Goal: Task Accomplishment & Management: Complete application form

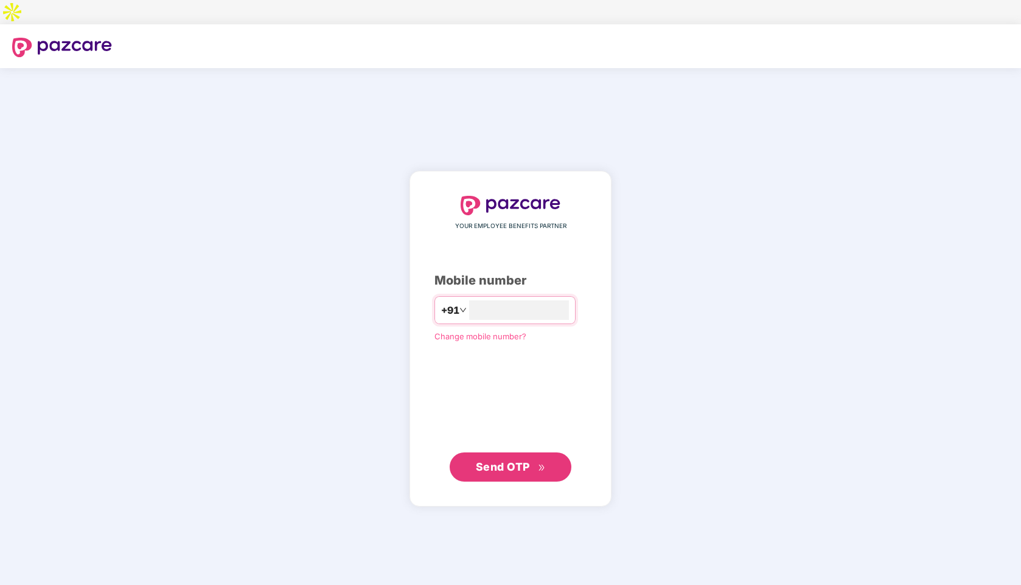
type input "**********"
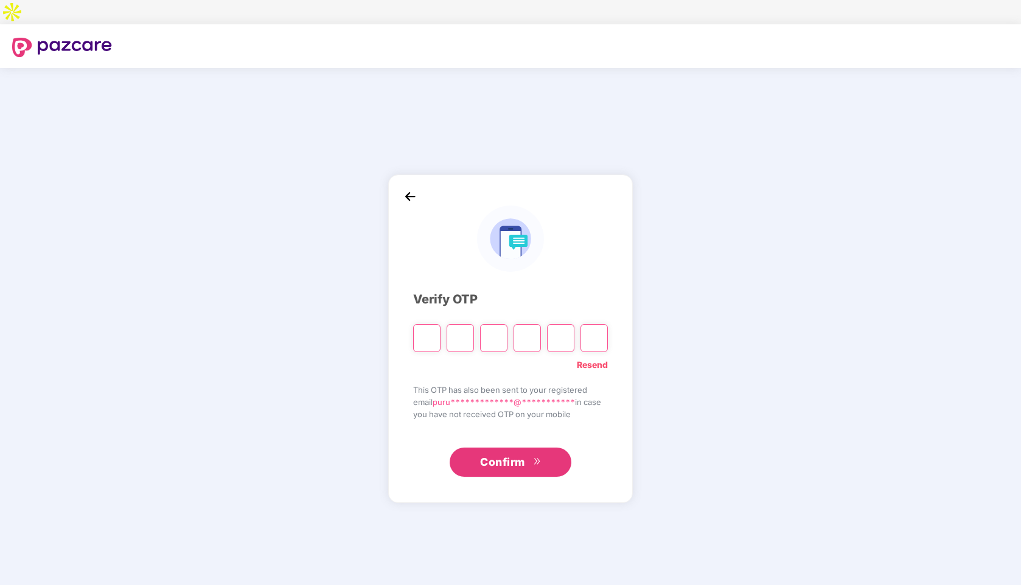
type input "*"
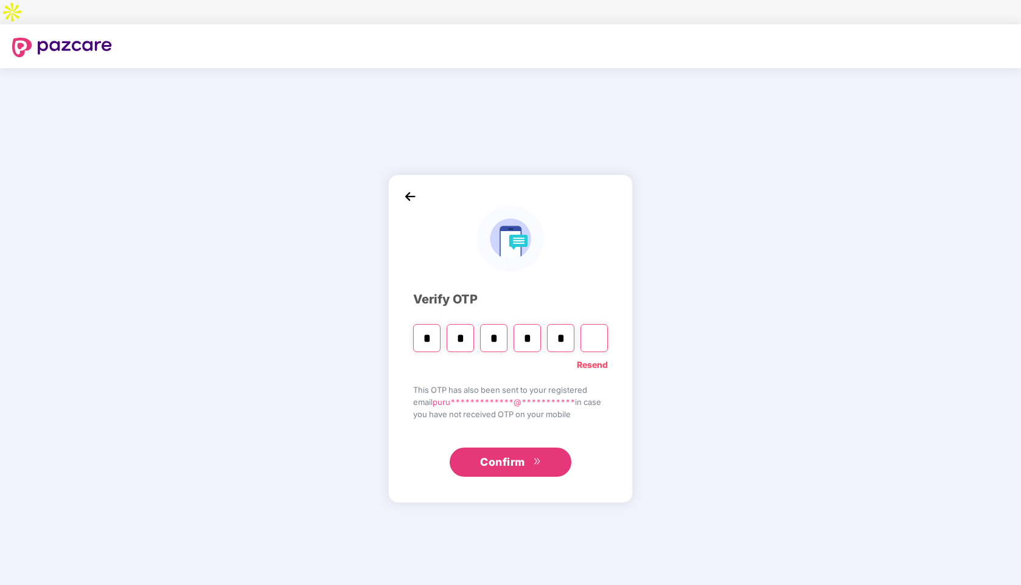
type input "*"
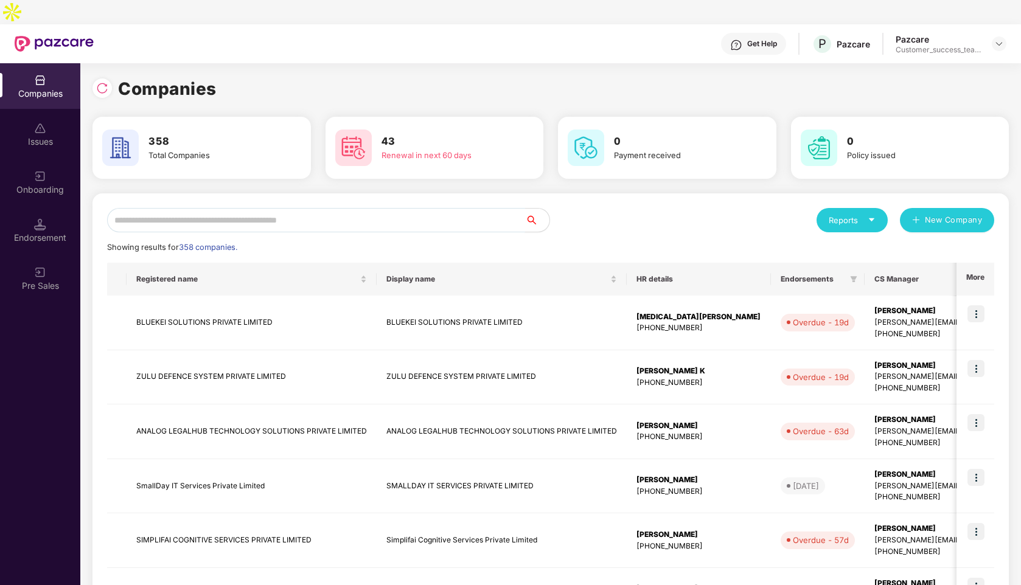
click at [231, 208] on input "text" at bounding box center [316, 220] width 418 height 24
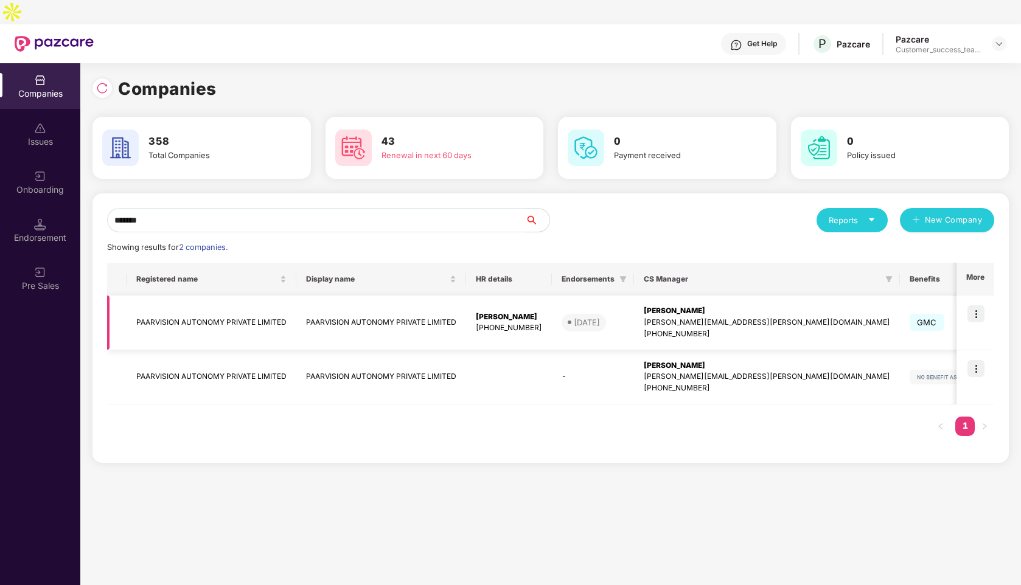
type input "*******"
click at [199, 308] on td "PAARVISION AUTONOMY PRIVATE LIMITED" at bounding box center [212, 323] width 170 height 55
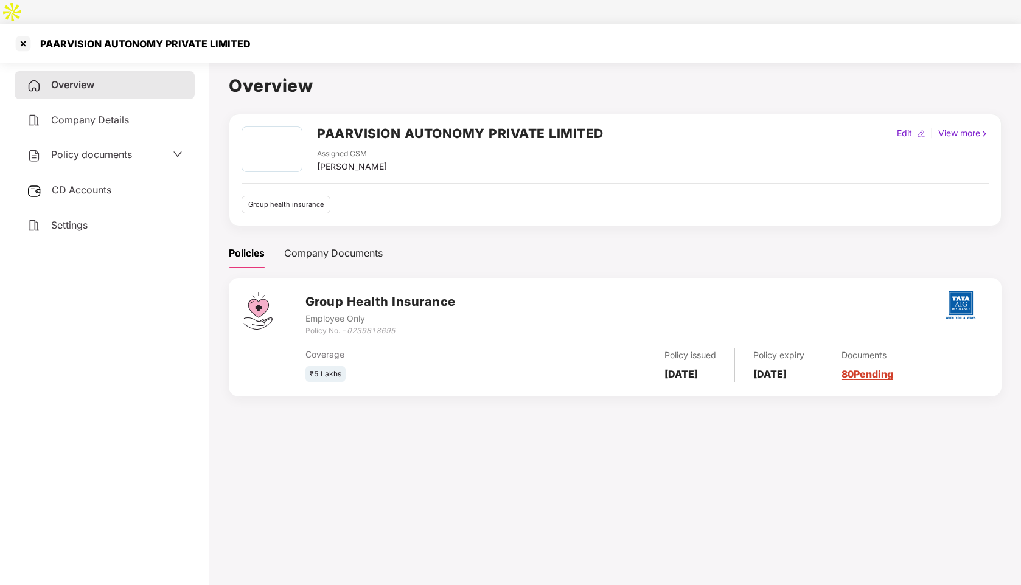
click at [102, 148] on span "Policy documents" at bounding box center [91, 154] width 81 height 12
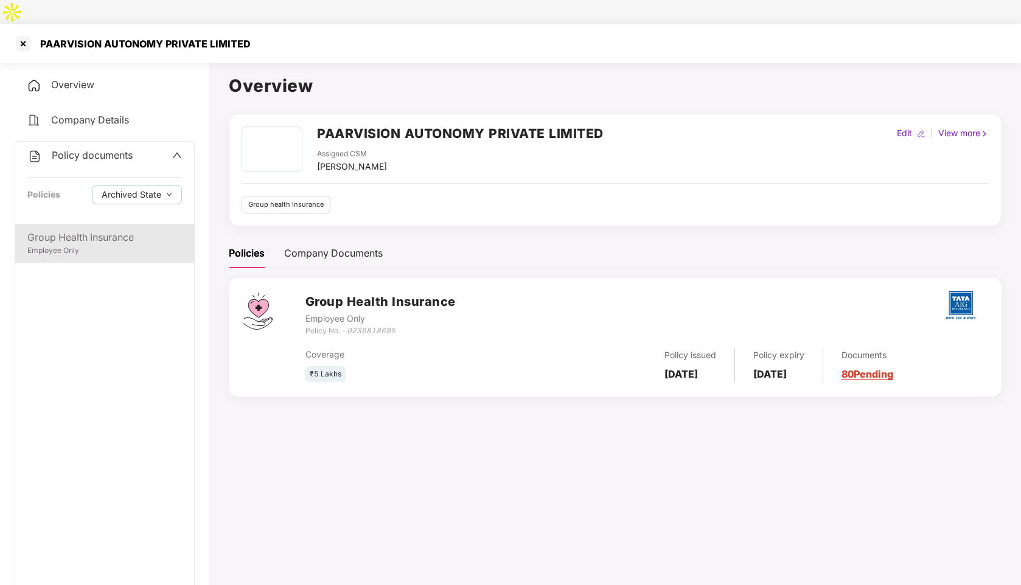
click at [80, 230] on div "Group Health Insurance" at bounding box center [104, 237] width 155 height 15
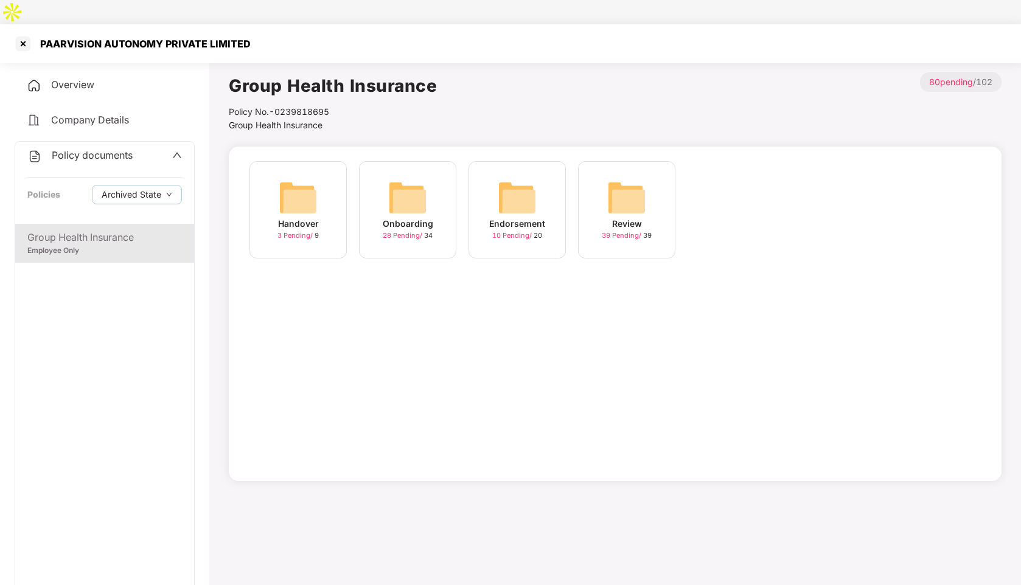
click at [169, 148] on div "Policy documents" at bounding box center [104, 156] width 155 height 16
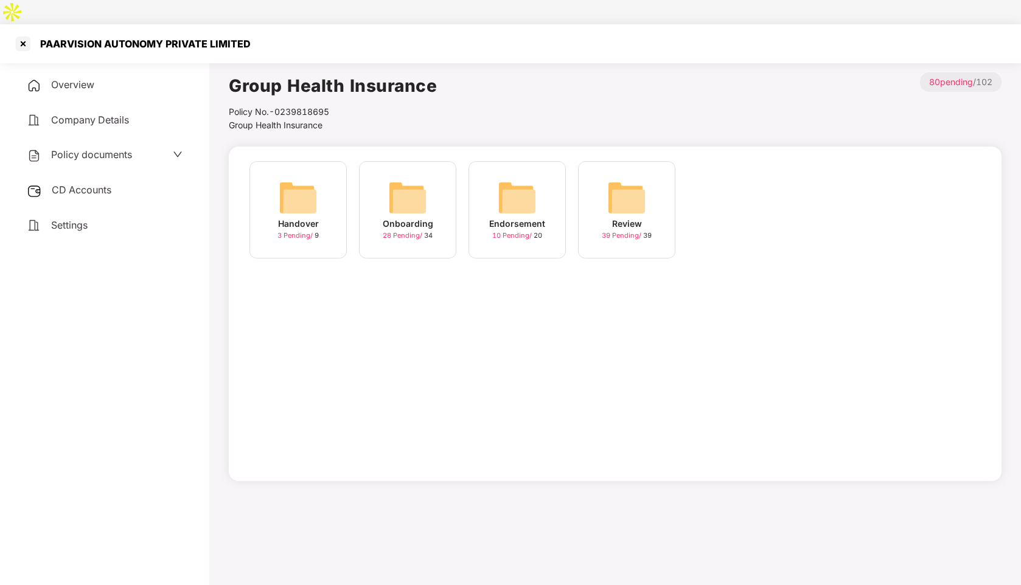
click at [102, 114] on span "Company Details" at bounding box center [90, 120] width 78 height 12
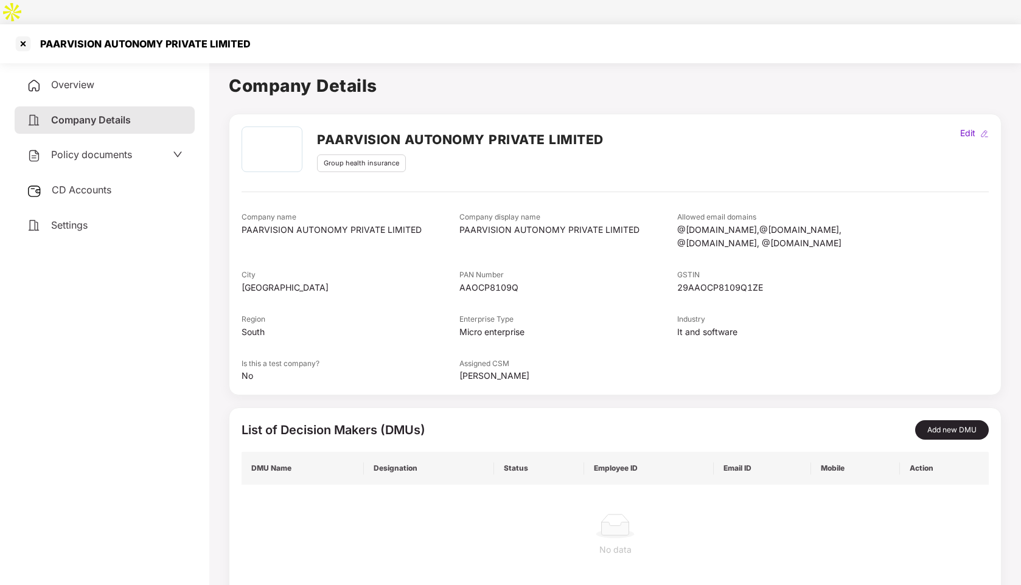
click at [64, 71] on div "Overview" at bounding box center [105, 85] width 180 height 28
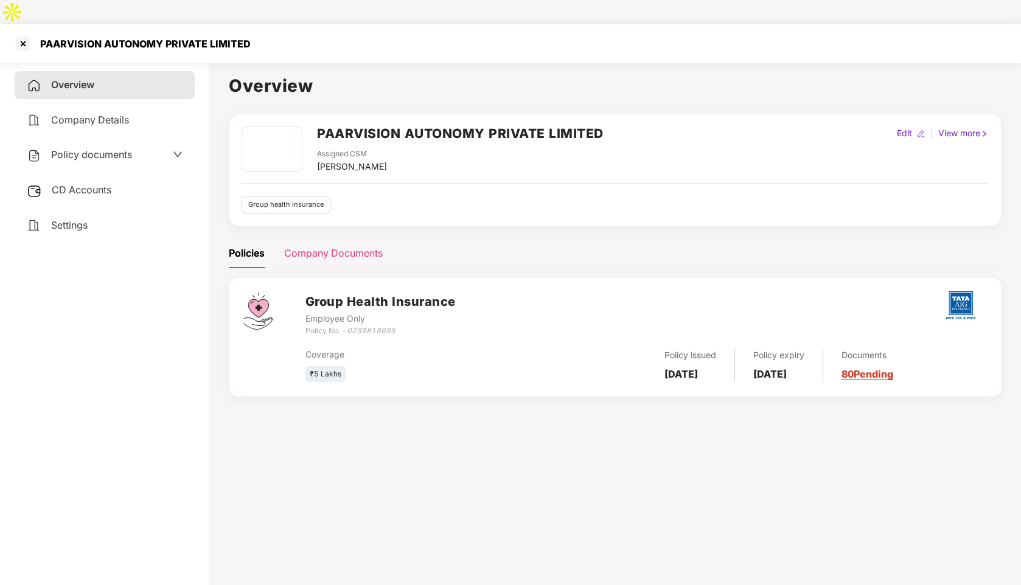
click at [323, 246] on div "Company Documents" at bounding box center [333, 253] width 99 height 15
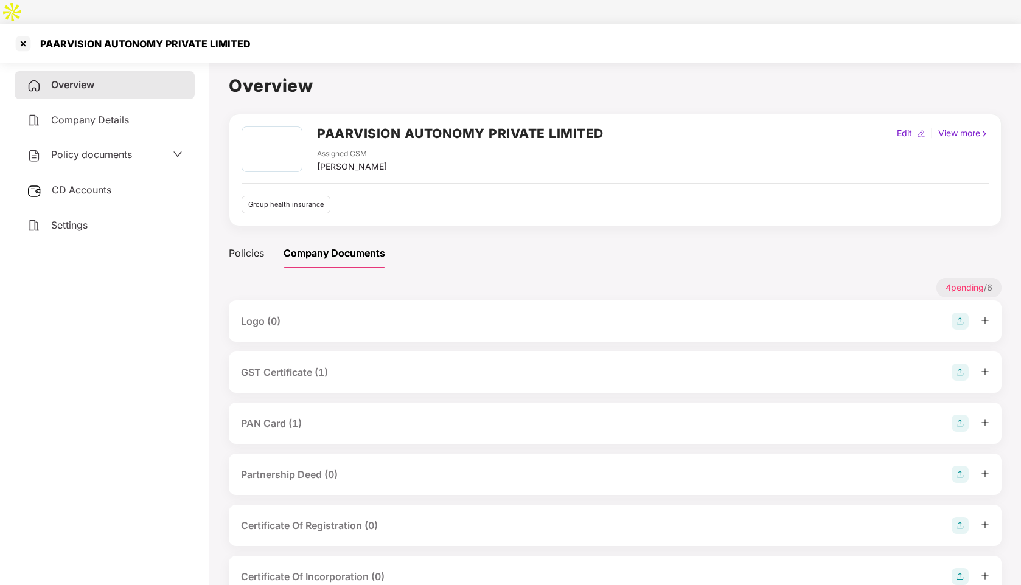
click at [301, 365] on div "GST Certificate (1)" at bounding box center [284, 372] width 87 height 15
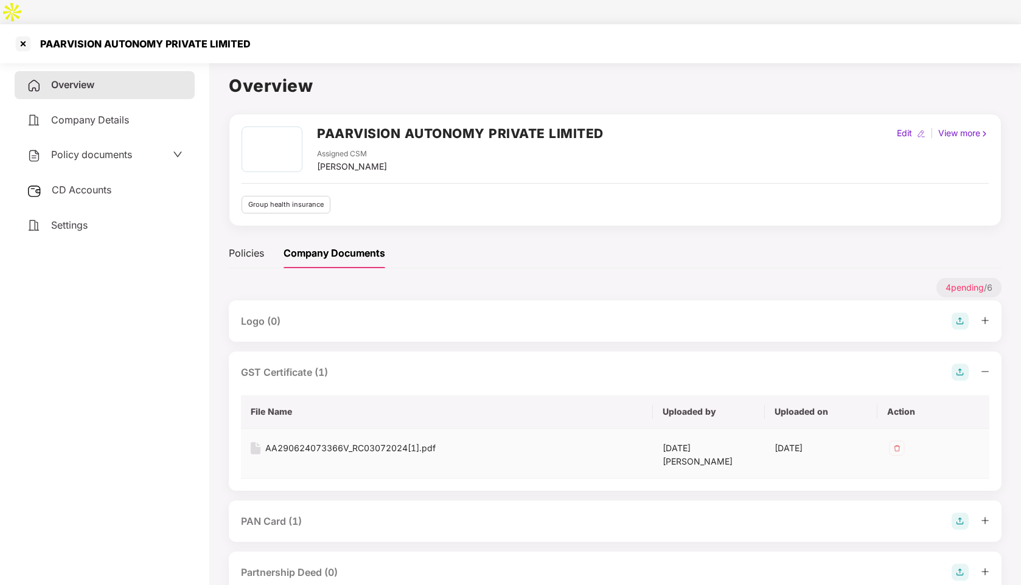
click at [332, 442] on div "AA290624073366V_RC03072024[1].pdf" at bounding box center [350, 448] width 170 height 13
click at [282, 514] on div "PAN Card (1)" at bounding box center [271, 521] width 61 height 15
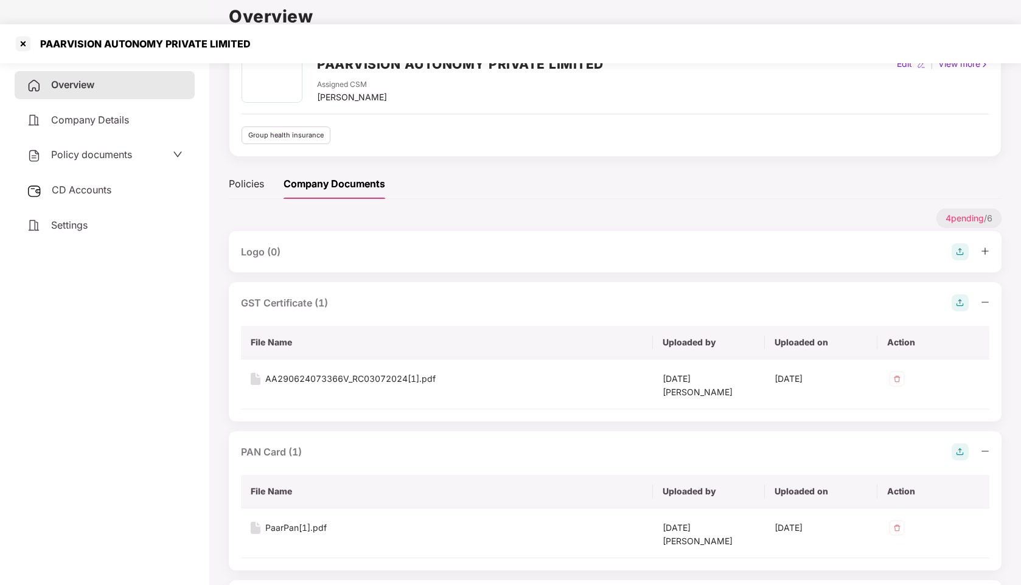
scroll to position [104, 0]
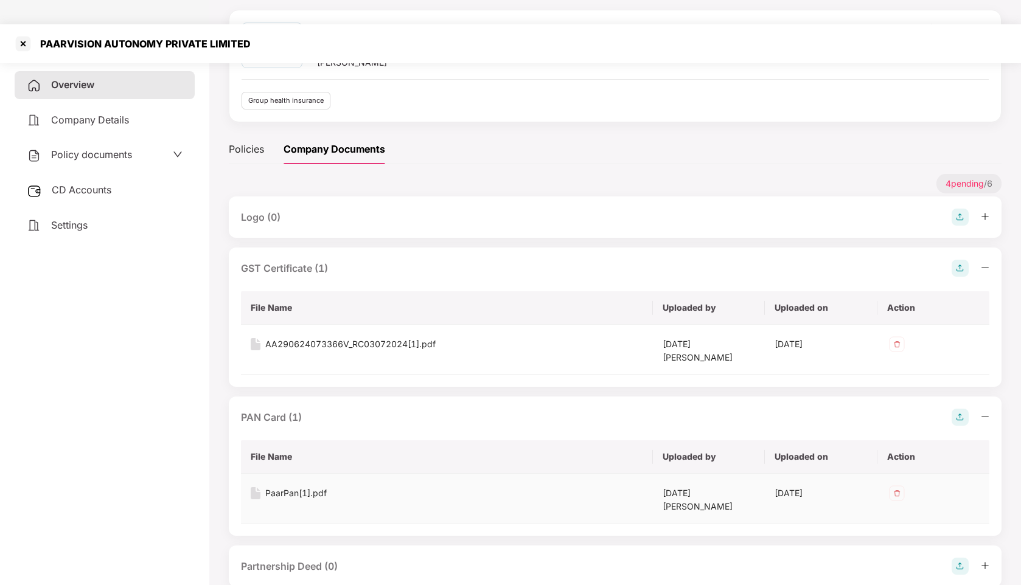
click at [290, 487] on div "PaarPan[1].pdf" at bounding box center [295, 493] width 61 height 13
click at [25, 34] on div at bounding box center [22, 43] width 19 height 19
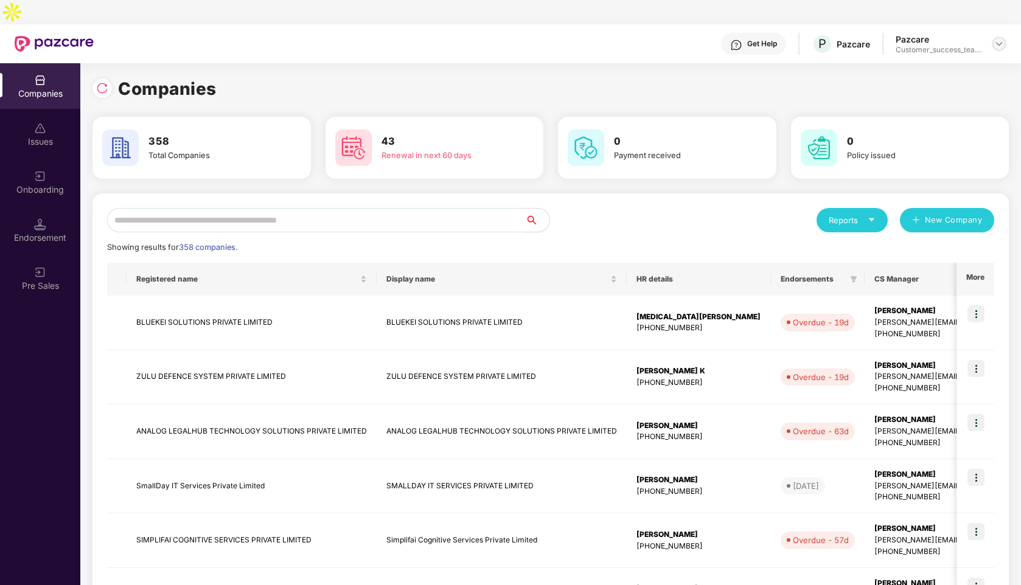
click at [1001, 39] on img at bounding box center [999, 44] width 10 height 10
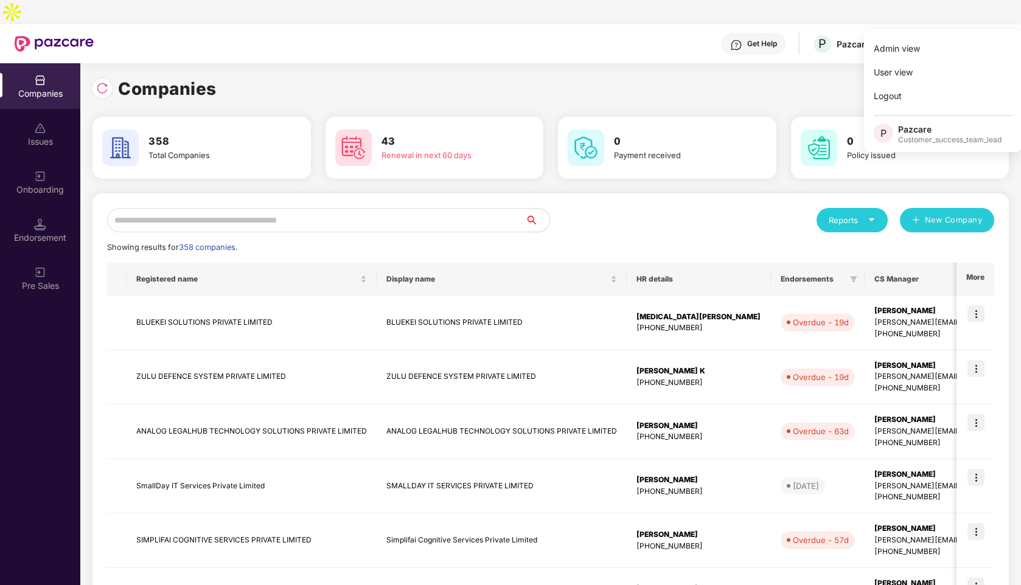
click at [192, 208] on input "text" at bounding box center [316, 220] width 418 height 24
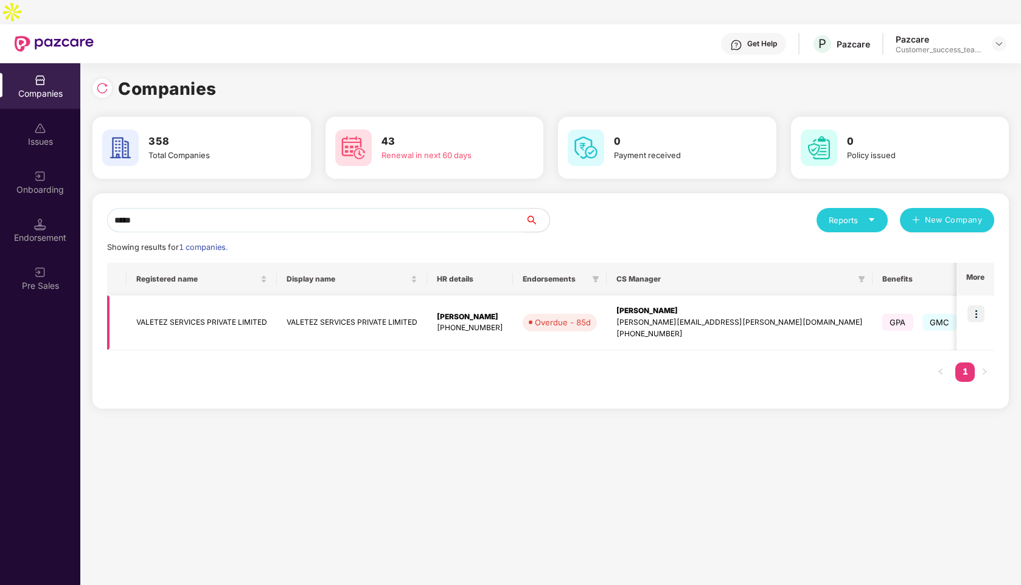
type input "*****"
click at [981, 305] on img at bounding box center [975, 313] width 17 height 17
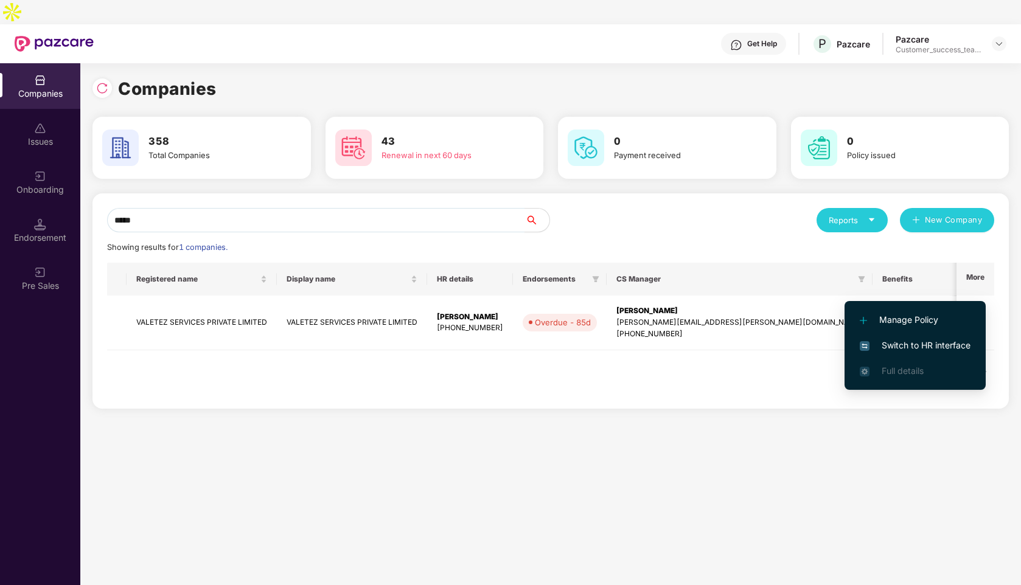
click at [902, 343] on span "Switch to HR interface" at bounding box center [915, 345] width 111 height 13
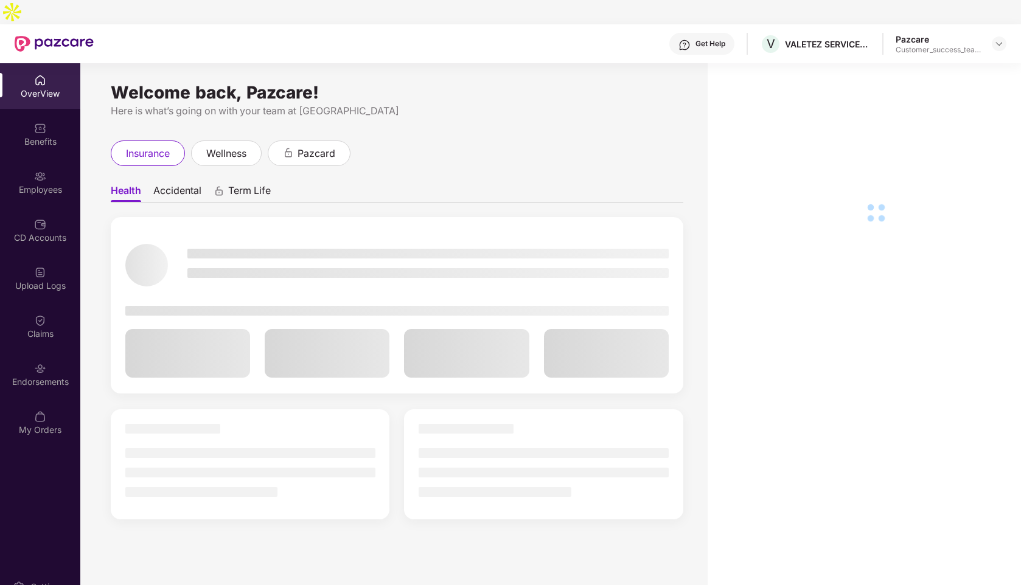
click at [29, 184] on div "Employees" at bounding box center [40, 190] width 80 height 12
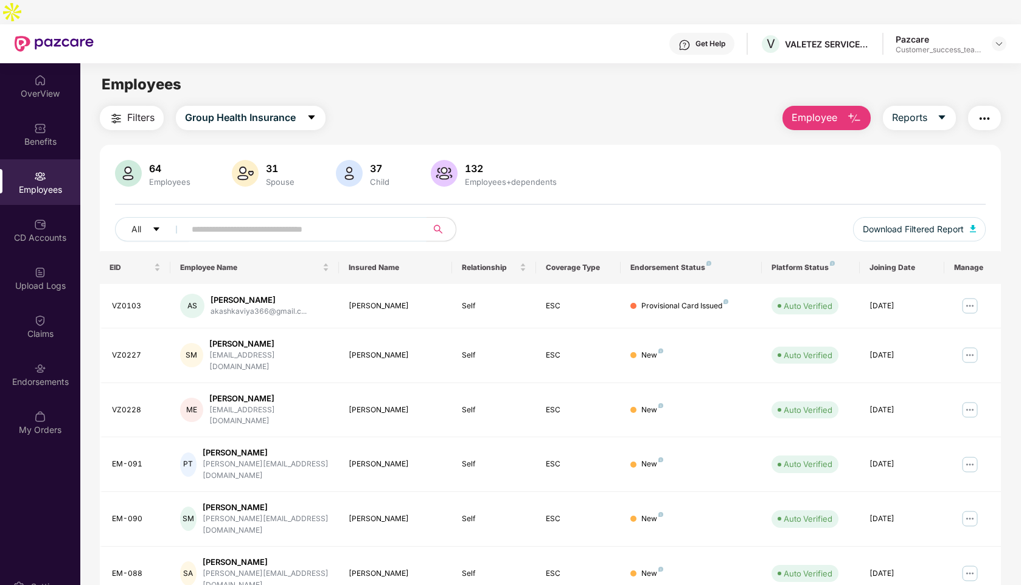
click at [304, 220] on input "text" at bounding box center [301, 229] width 218 height 18
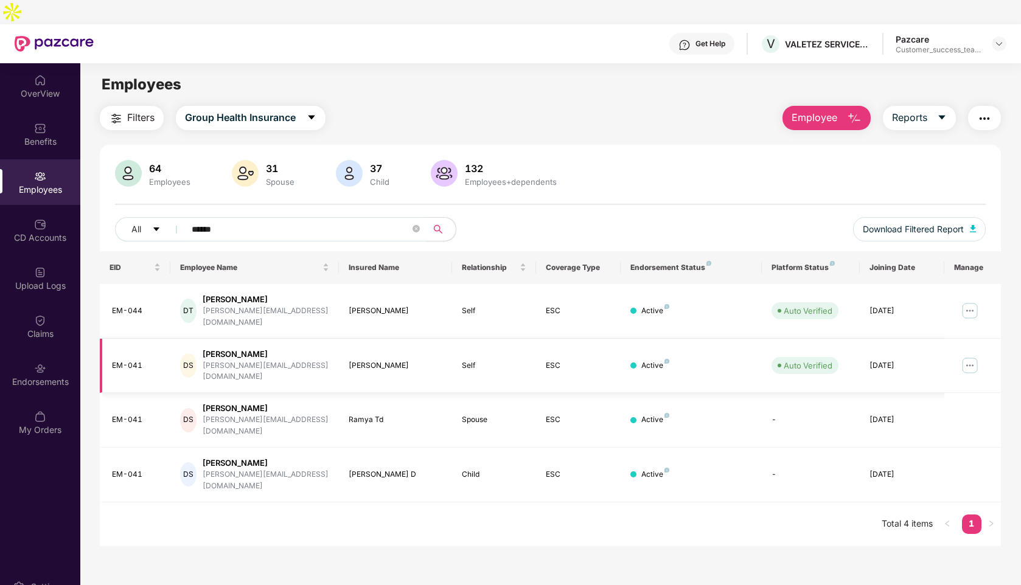
type input "******"
click at [265, 349] on div "[PERSON_NAME]" at bounding box center [266, 355] width 127 height 12
click at [975, 356] on img at bounding box center [969, 365] width 19 height 19
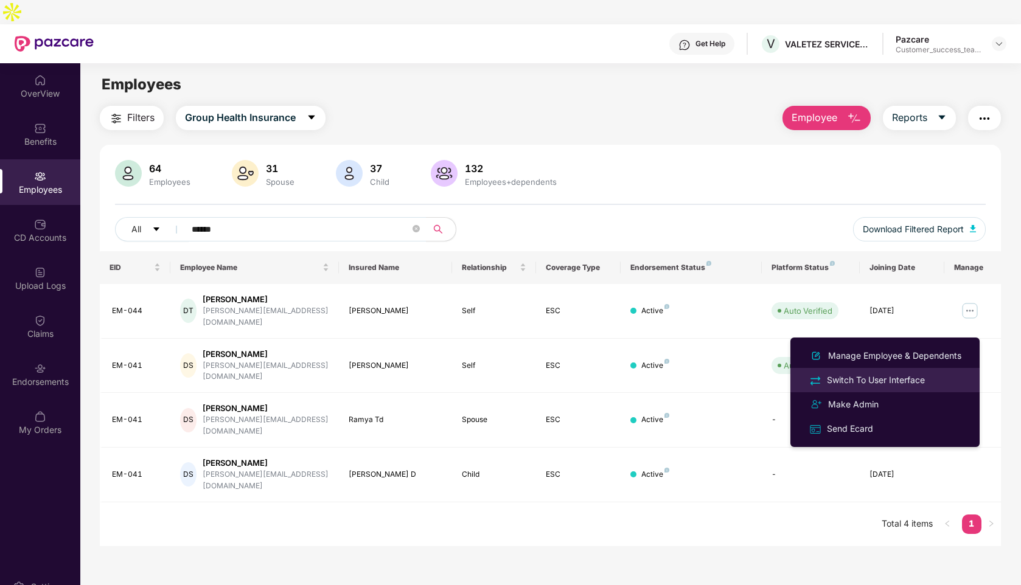
click at [871, 380] on div "Switch To User Interface" at bounding box center [875, 380] width 103 height 13
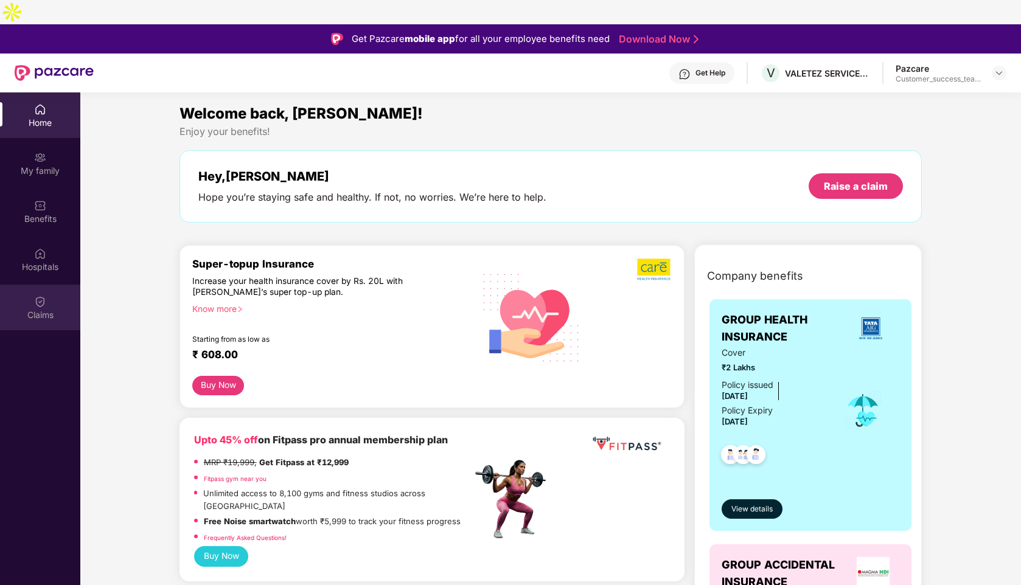
click at [39, 309] on div "Claims" at bounding box center [40, 315] width 80 height 12
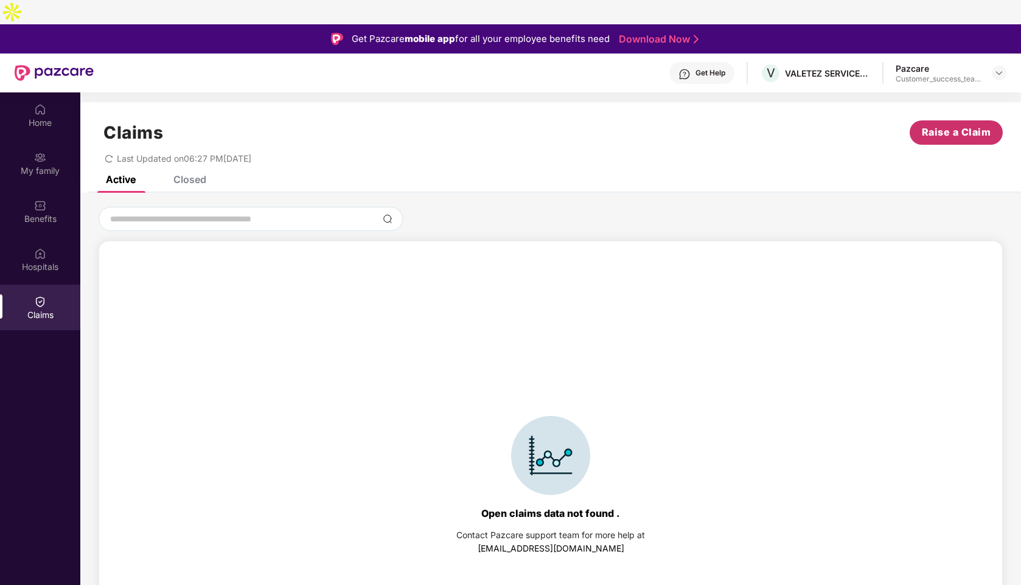
click at [960, 125] on span "Raise a Claim" at bounding box center [956, 132] width 69 height 15
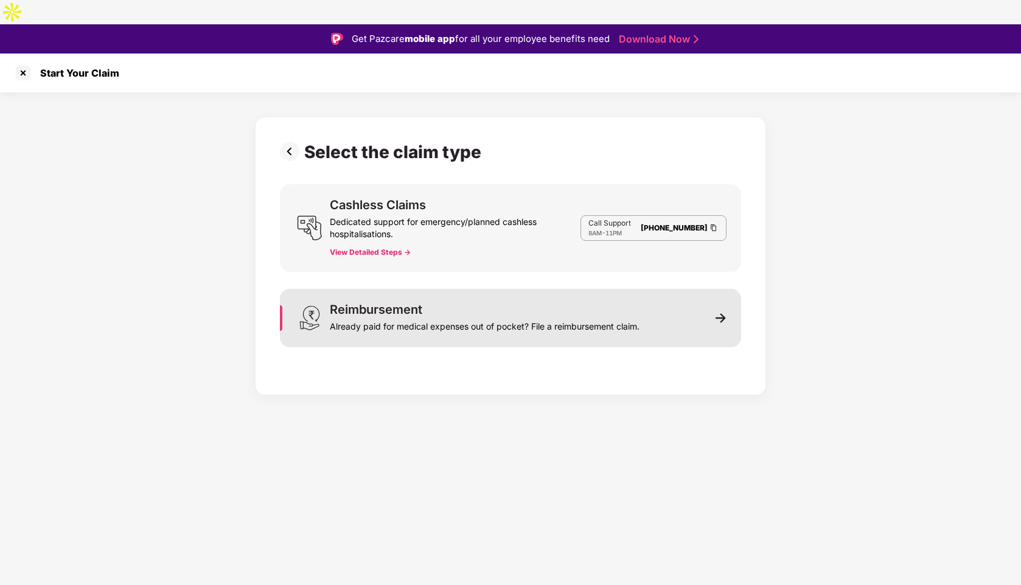
click at [568, 304] on div "Reimbursement Already paid for medical expenses out of pocket? File a reimburse…" at bounding box center [485, 318] width 310 height 29
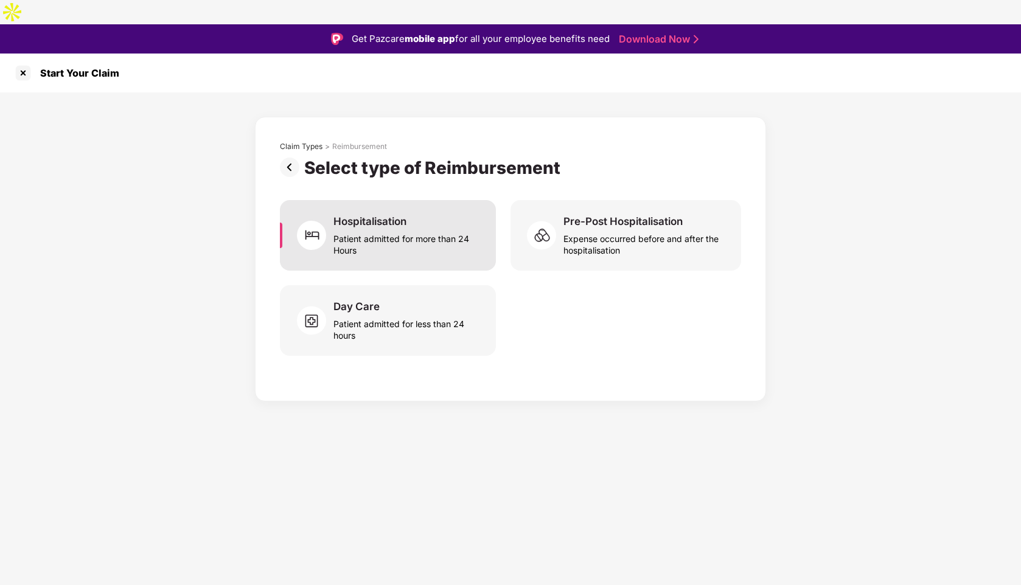
click at [408, 228] on div "Patient admitted for more than 24 Hours" at bounding box center [407, 242] width 148 height 28
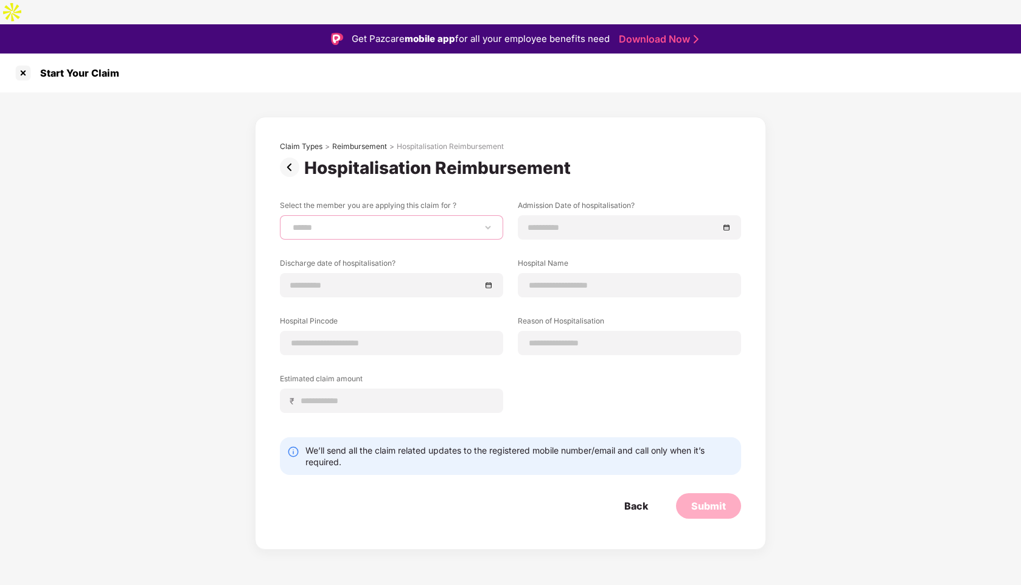
click at [364, 223] on select "**********" at bounding box center [391, 228] width 203 height 10
select select "**********"
click at [290, 223] on select "**********" at bounding box center [391, 228] width 203 height 10
click at [560, 221] on input at bounding box center [623, 227] width 190 height 13
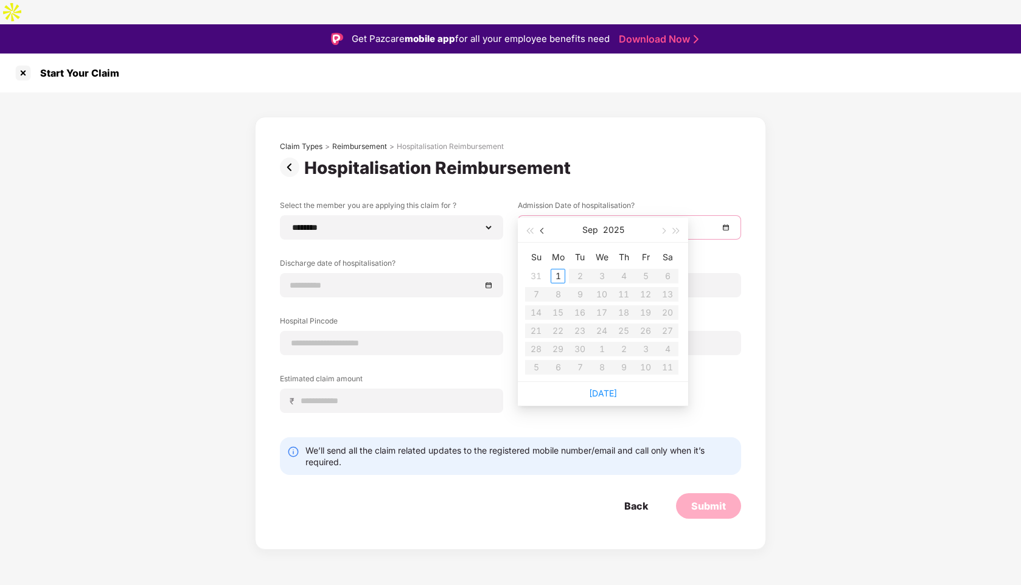
click at [545, 228] on button "button" at bounding box center [542, 230] width 13 height 24
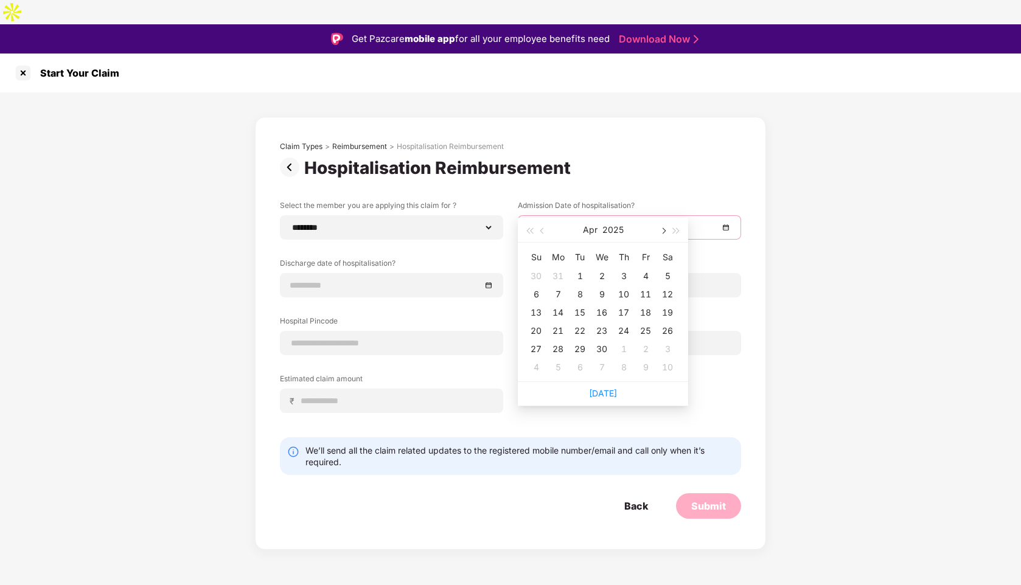
click at [662, 234] on button "button" at bounding box center [662, 230] width 13 height 24
click at [543, 231] on span "button" at bounding box center [543, 231] width 6 height 6
type input "**********"
click at [666, 276] on div "5" at bounding box center [667, 276] width 15 height 15
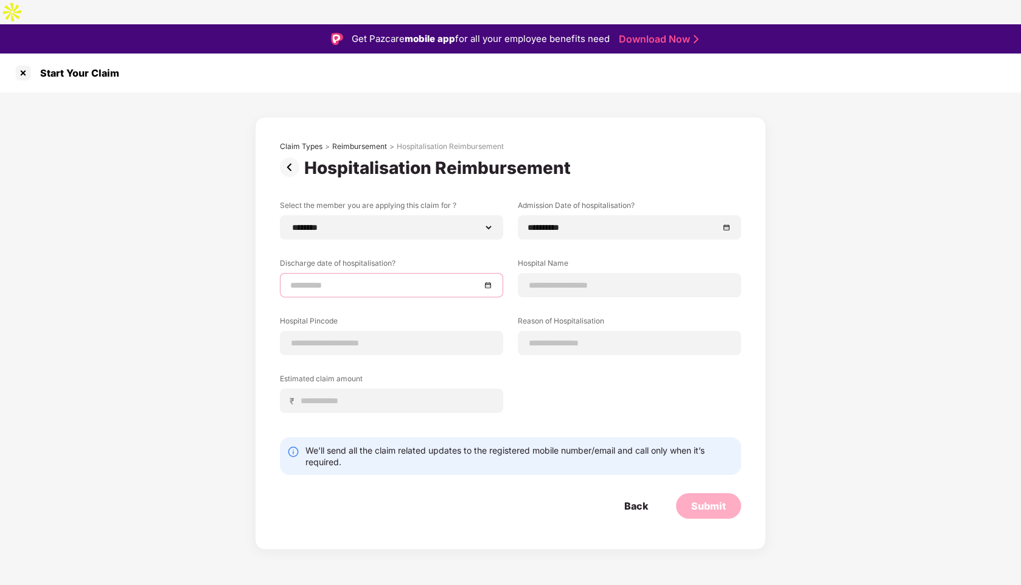
click at [316, 279] on input at bounding box center [385, 285] width 190 height 13
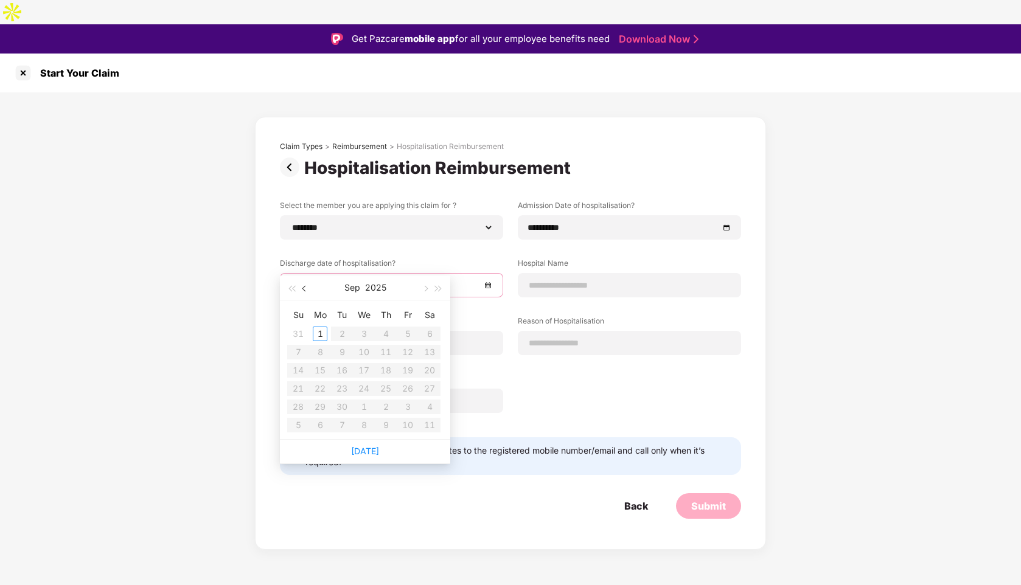
click at [309, 287] on button "button" at bounding box center [304, 288] width 13 height 24
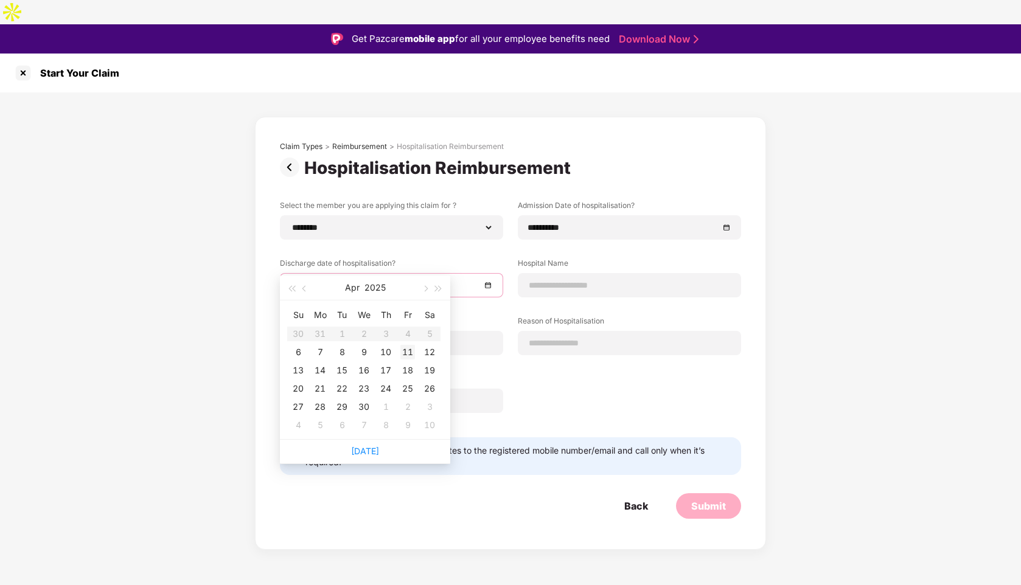
type input "**********"
click at [407, 353] on div "11" at bounding box center [407, 352] width 15 height 15
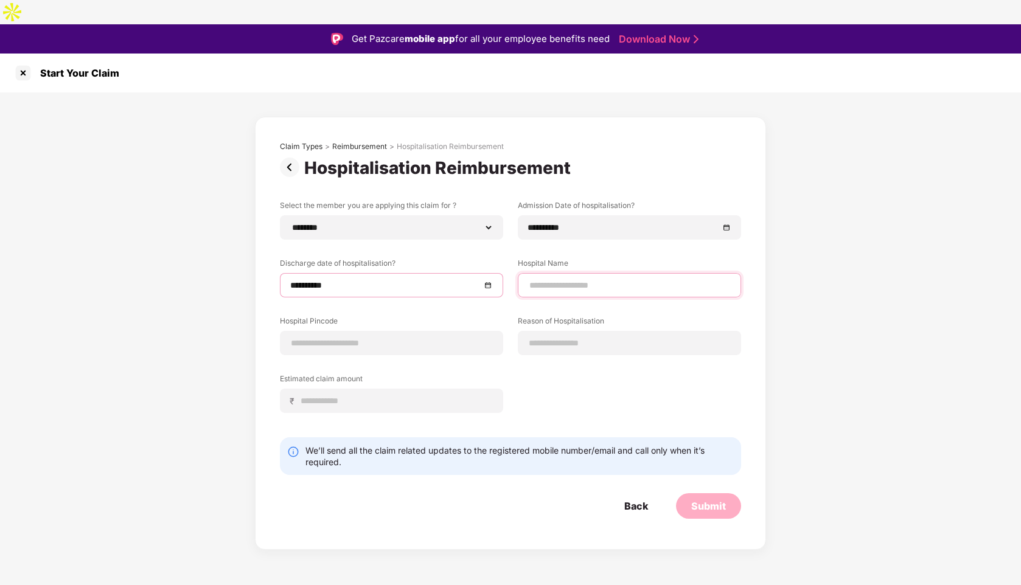
click at [545, 279] on input at bounding box center [629, 285] width 203 height 13
type input "**********"
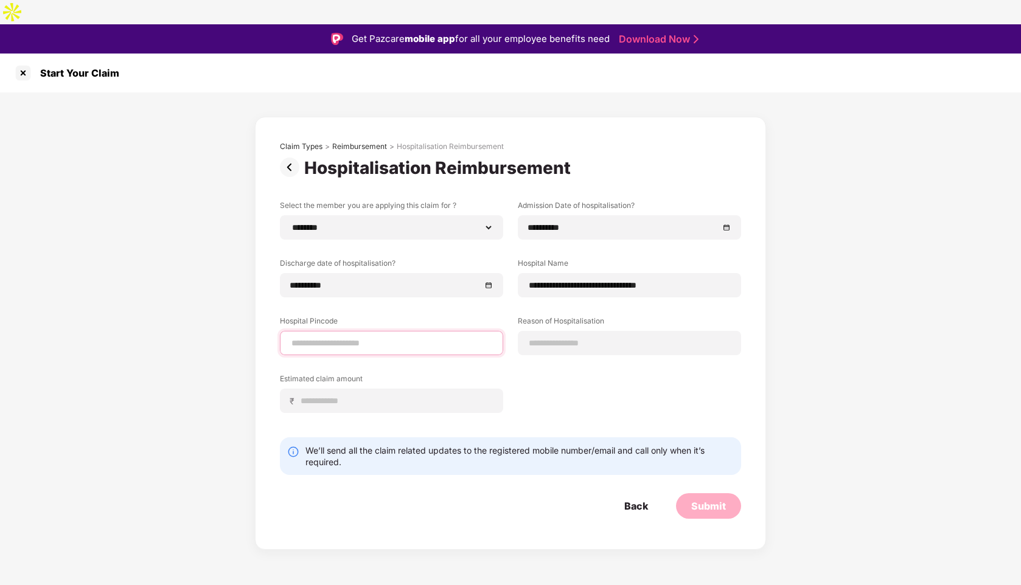
click at [321, 337] on input at bounding box center [391, 343] width 203 height 13
type input "******"
select select "*********"
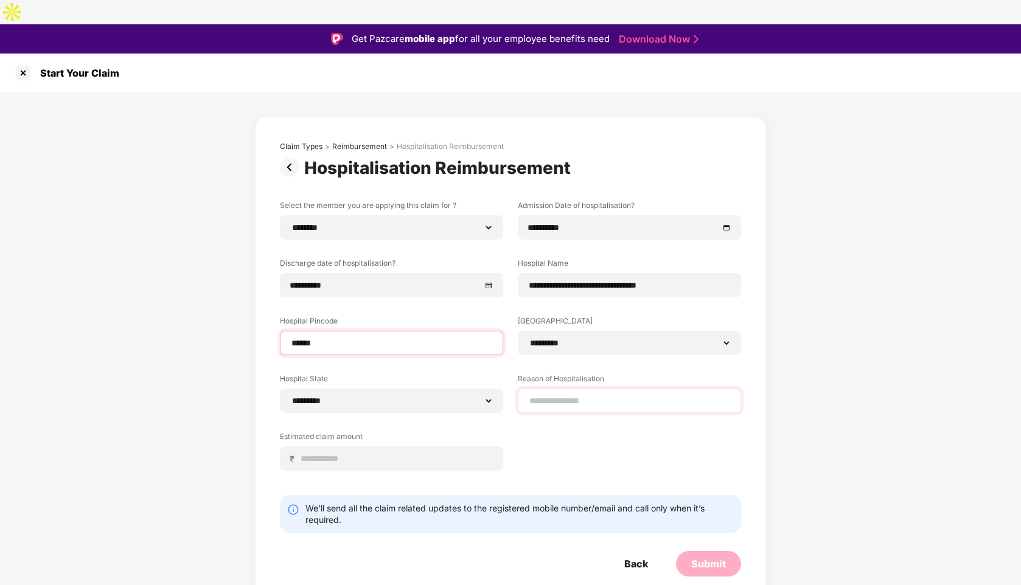
type input "******"
click at [541, 395] on input at bounding box center [629, 401] width 203 height 13
type input "**"
click at [355, 453] on input at bounding box center [396, 459] width 193 height 13
click at [28, 63] on div at bounding box center [22, 72] width 19 height 19
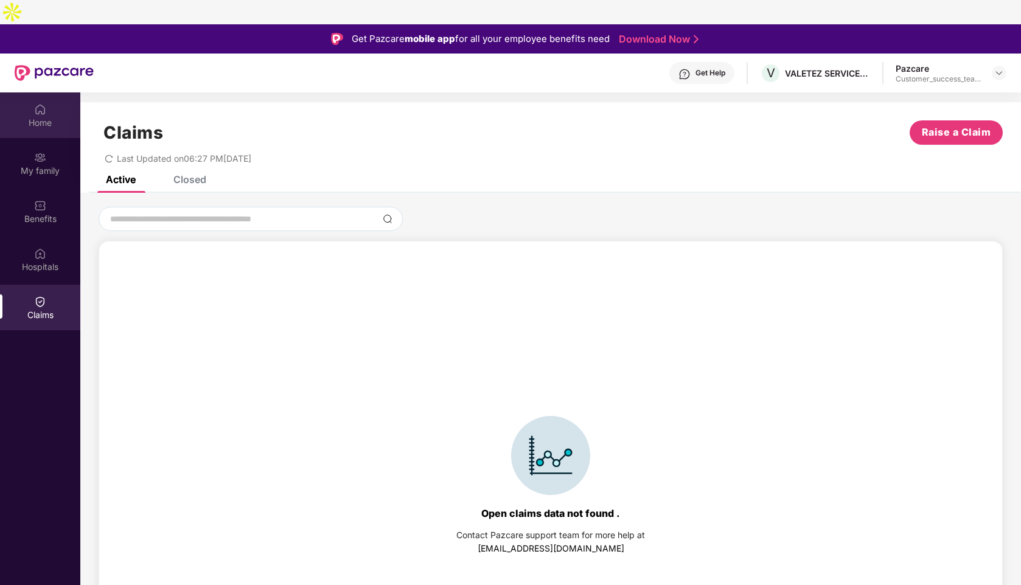
click at [47, 92] on div "Home" at bounding box center [40, 115] width 80 height 46
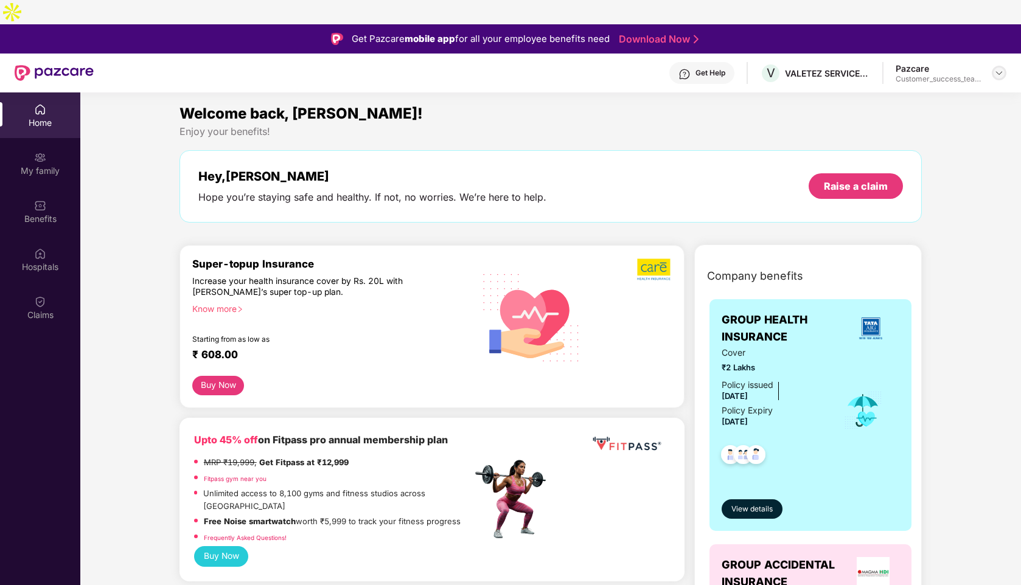
click at [1003, 68] on img at bounding box center [999, 73] width 10 height 10
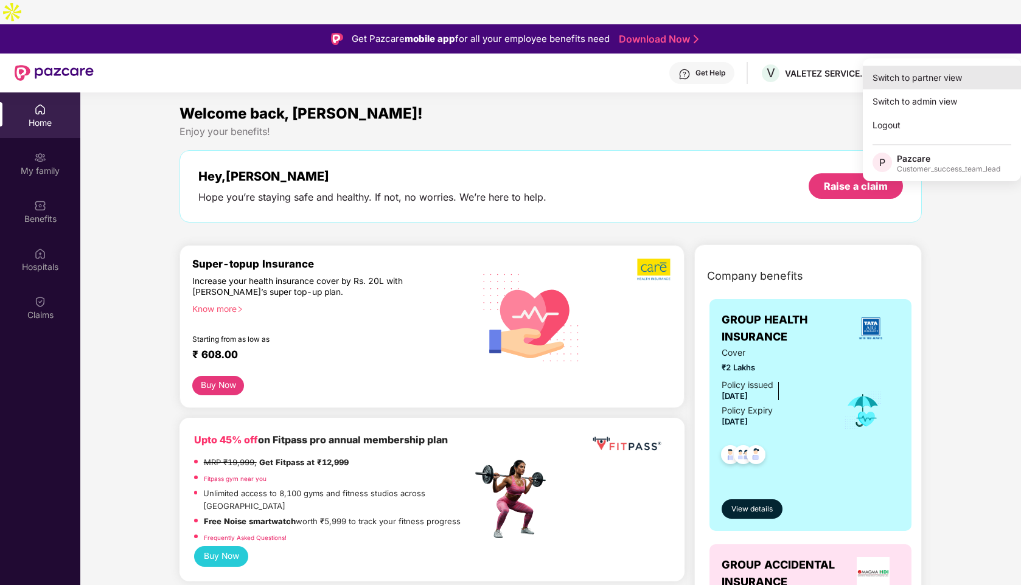
click at [898, 79] on div "Switch to partner view" at bounding box center [942, 78] width 158 height 24
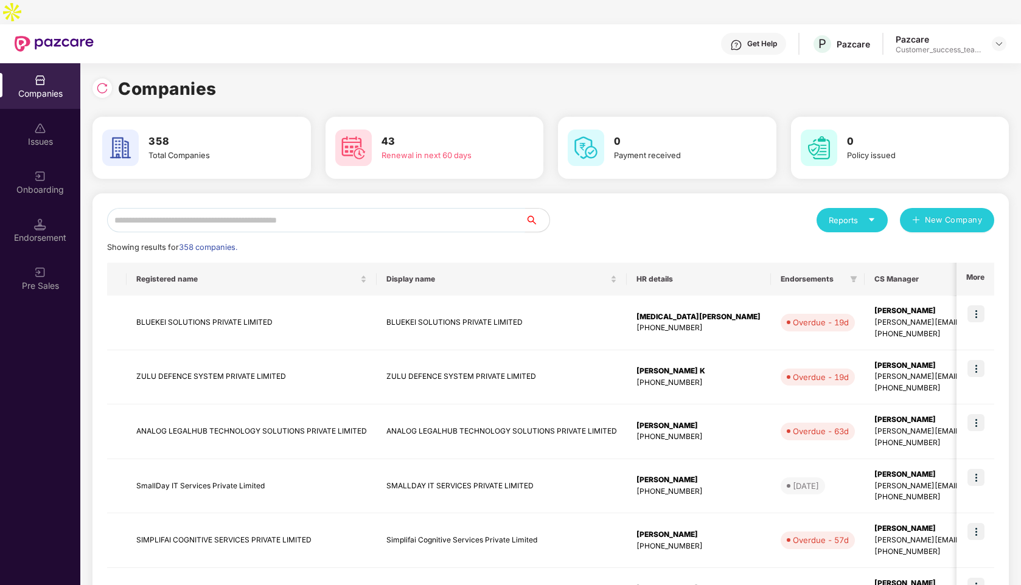
click at [257, 208] on input "text" at bounding box center [316, 220] width 418 height 24
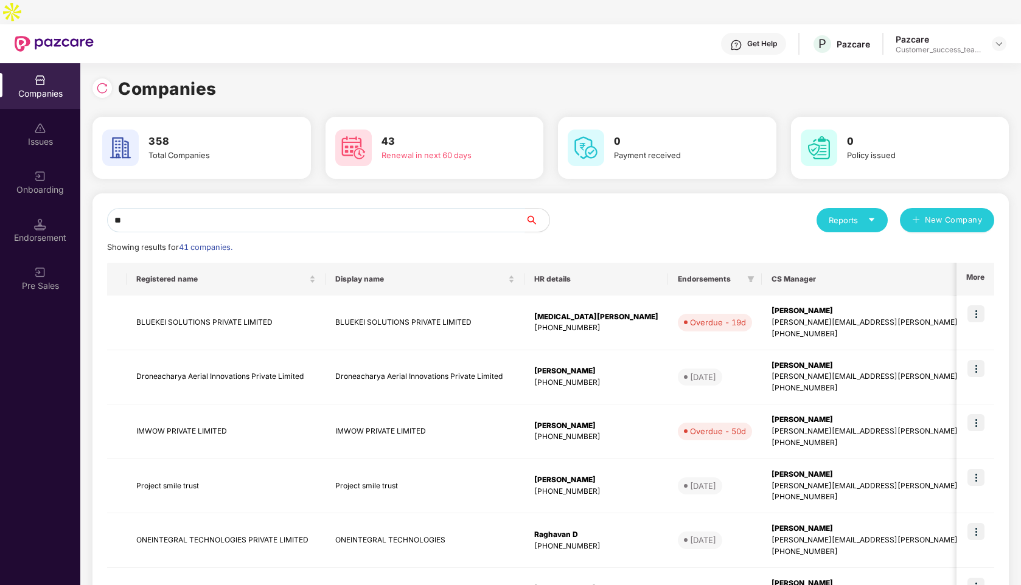
type input "*"
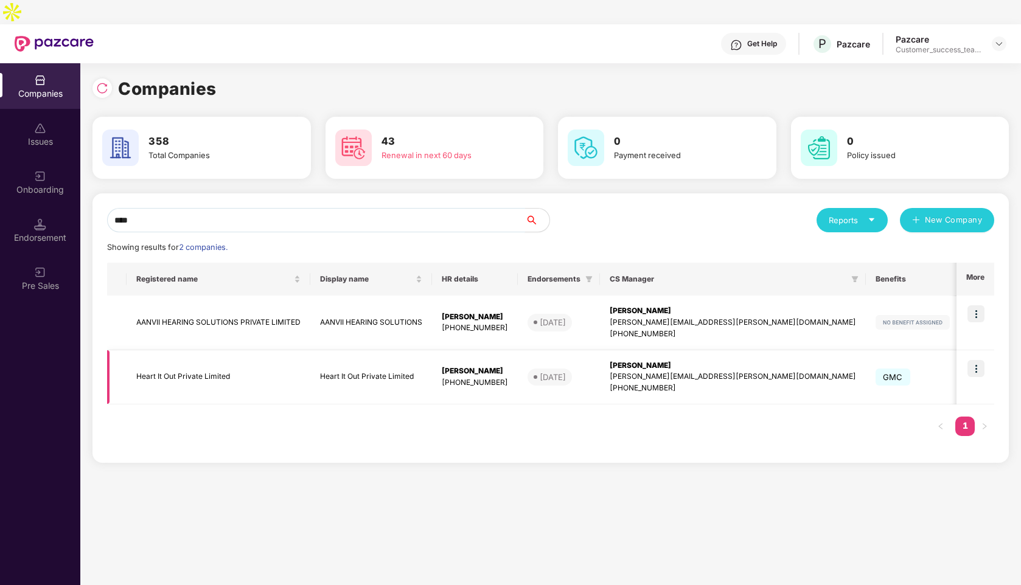
type input "****"
click at [977, 360] on img at bounding box center [975, 368] width 17 height 17
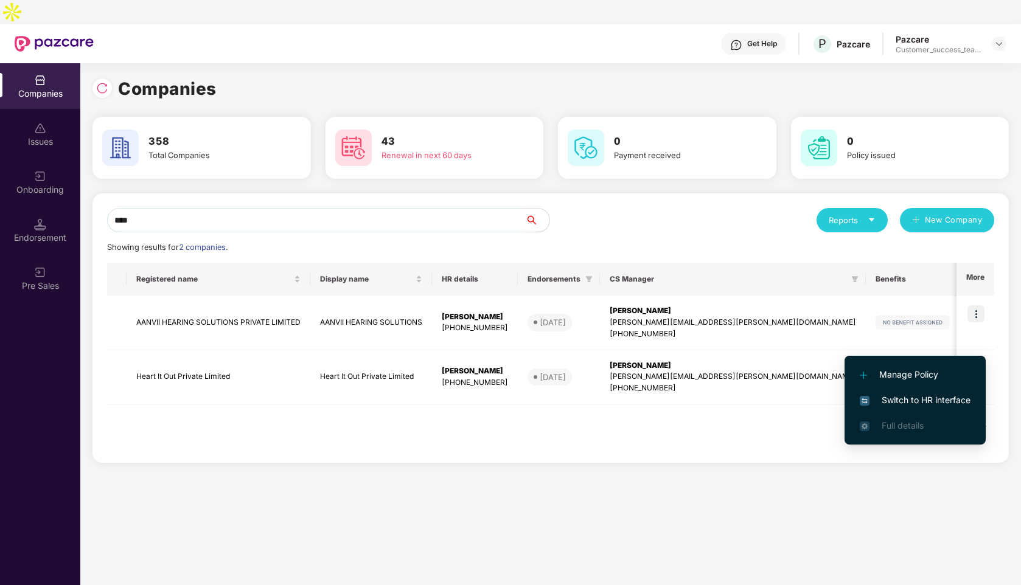
click at [897, 398] on span "Switch to HR interface" at bounding box center [915, 400] width 111 height 13
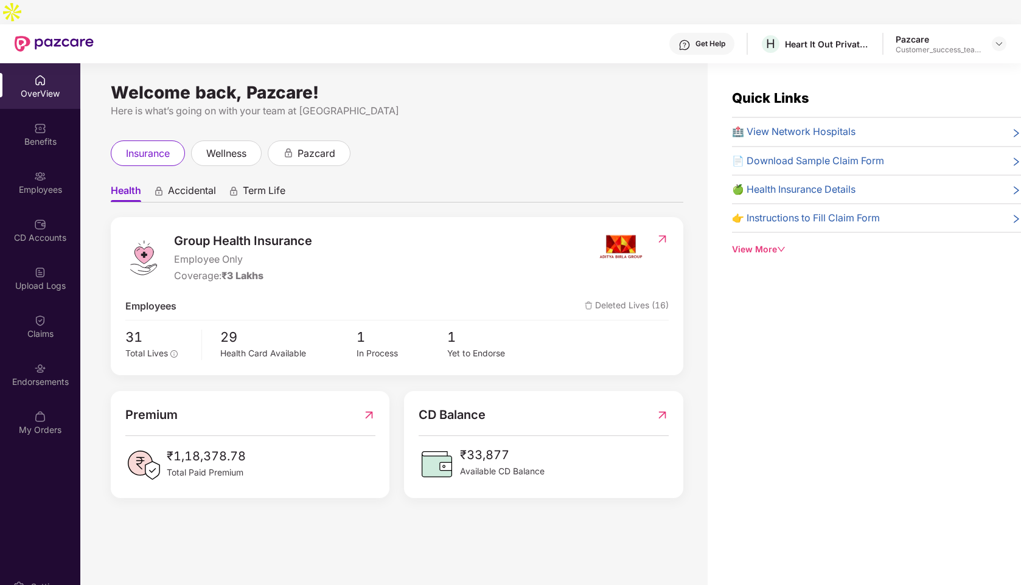
click at [27, 184] on div "Employees" at bounding box center [40, 190] width 80 height 12
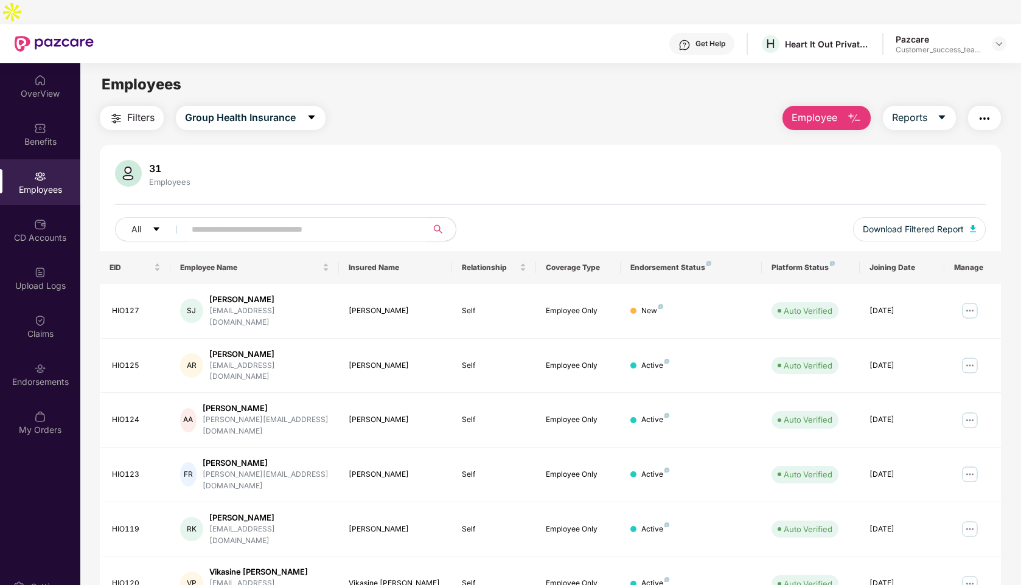
click at [248, 220] on input "text" at bounding box center [301, 229] width 218 height 18
click at [43, 363] on img at bounding box center [40, 369] width 12 height 12
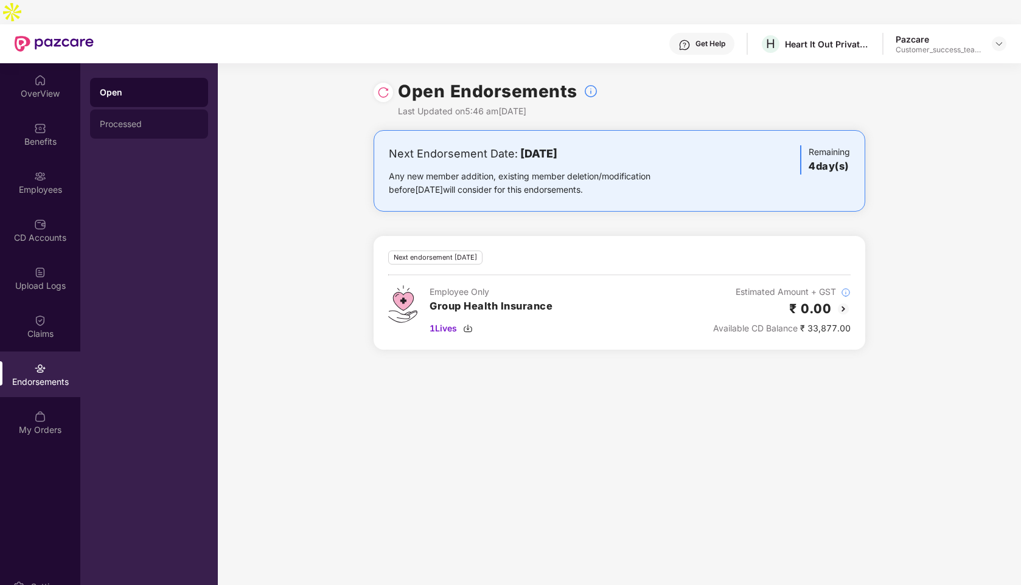
click at [131, 119] on div "Processed" at bounding box center [149, 124] width 99 height 10
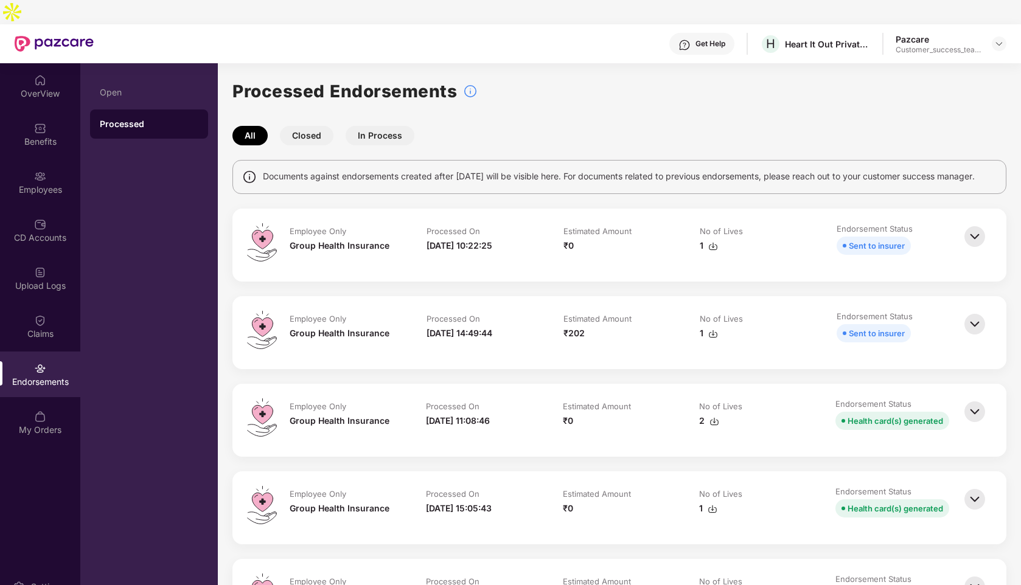
click at [973, 228] on img at bounding box center [974, 236] width 27 height 27
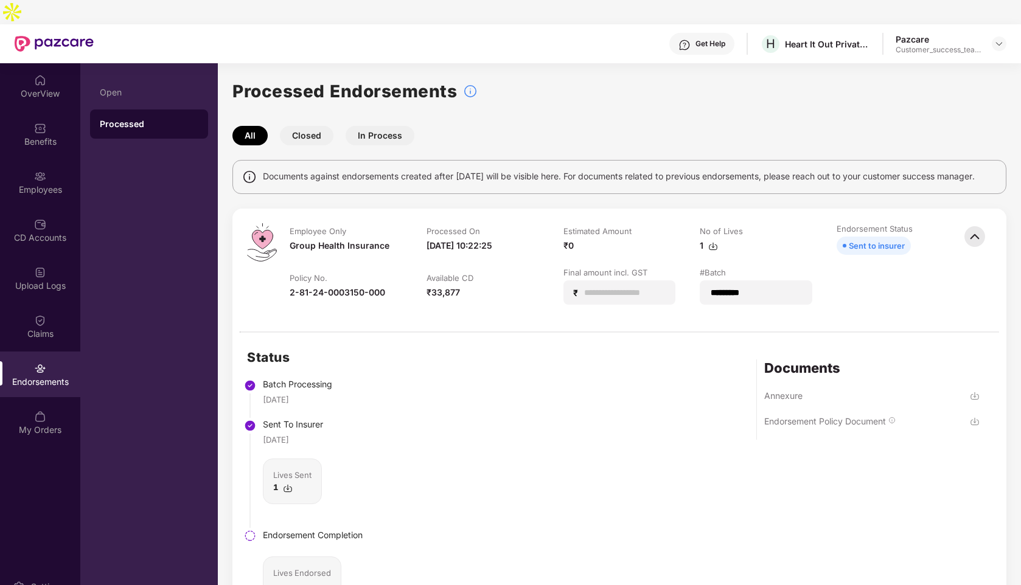
click at [970, 228] on img at bounding box center [974, 236] width 27 height 27
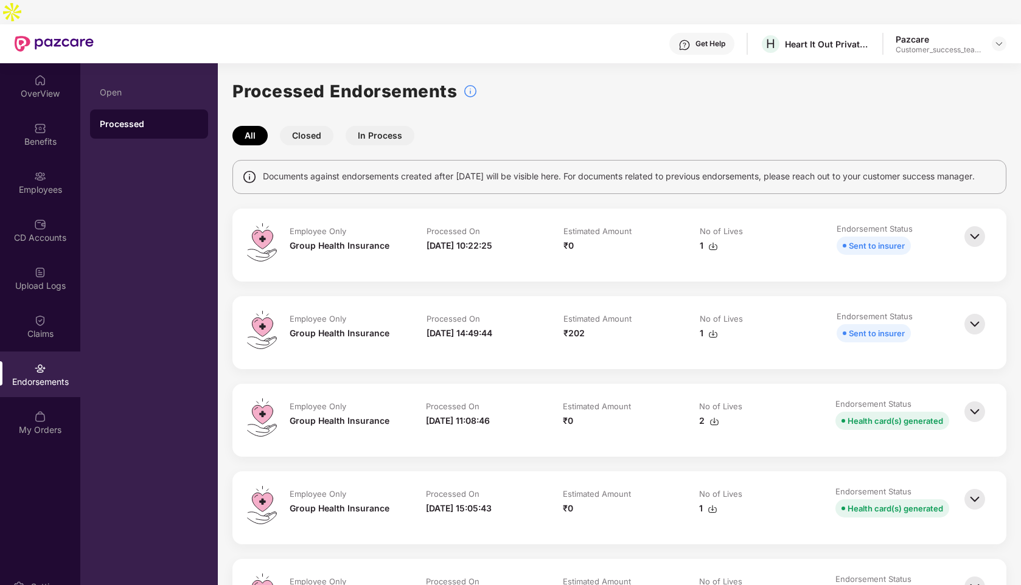
click at [711, 242] on img at bounding box center [713, 247] width 10 height 10
click at [963, 230] on img at bounding box center [974, 236] width 27 height 27
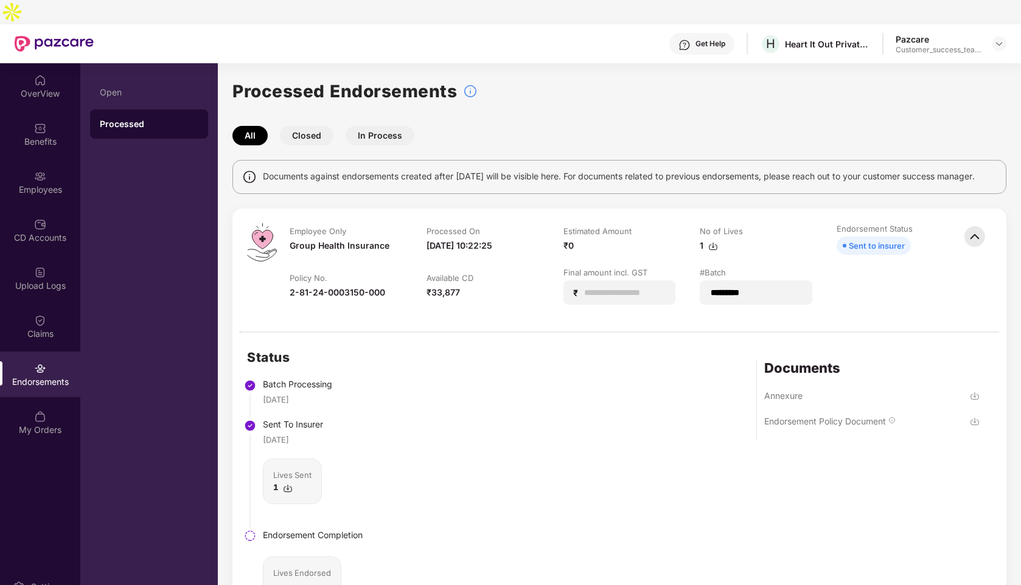
click at [975, 223] on img at bounding box center [974, 236] width 27 height 27
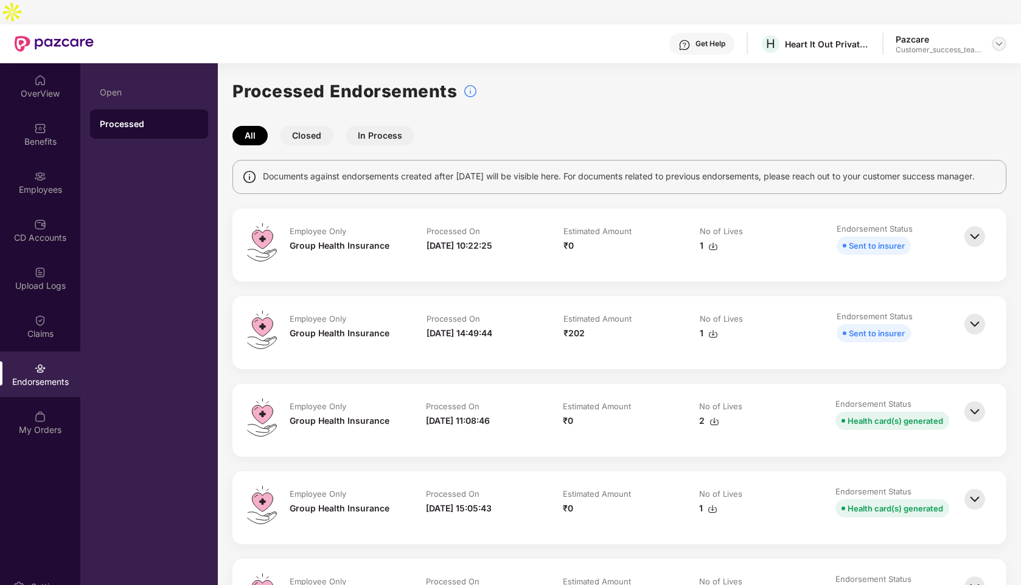
click at [995, 39] on img at bounding box center [999, 44] width 10 height 10
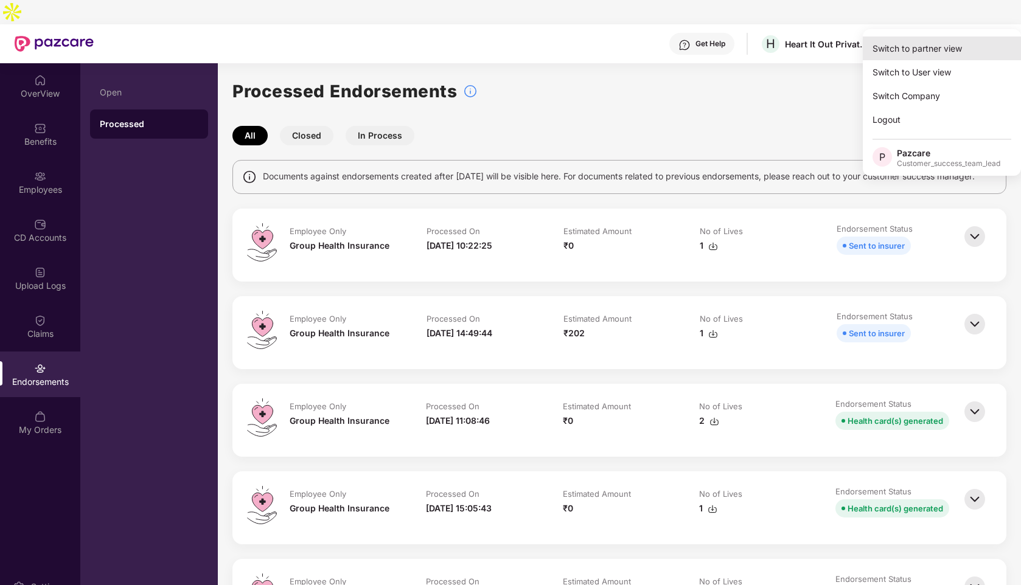
click at [948, 45] on div "Switch to partner view" at bounding box center [942, 49] width 158 height 24
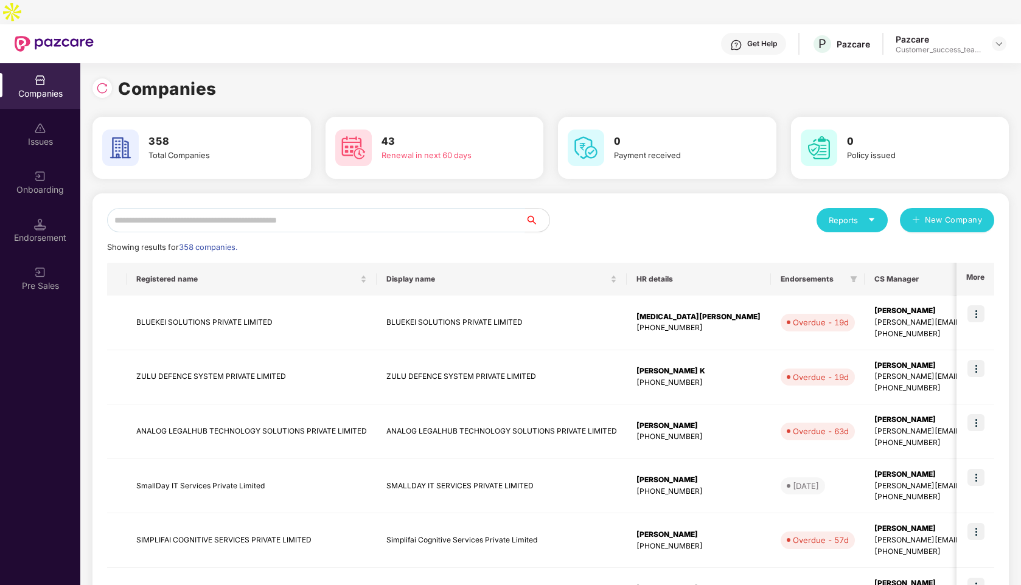
click at [311, 208] on input "text" at bounding box center [316, 220] width 418 height 24
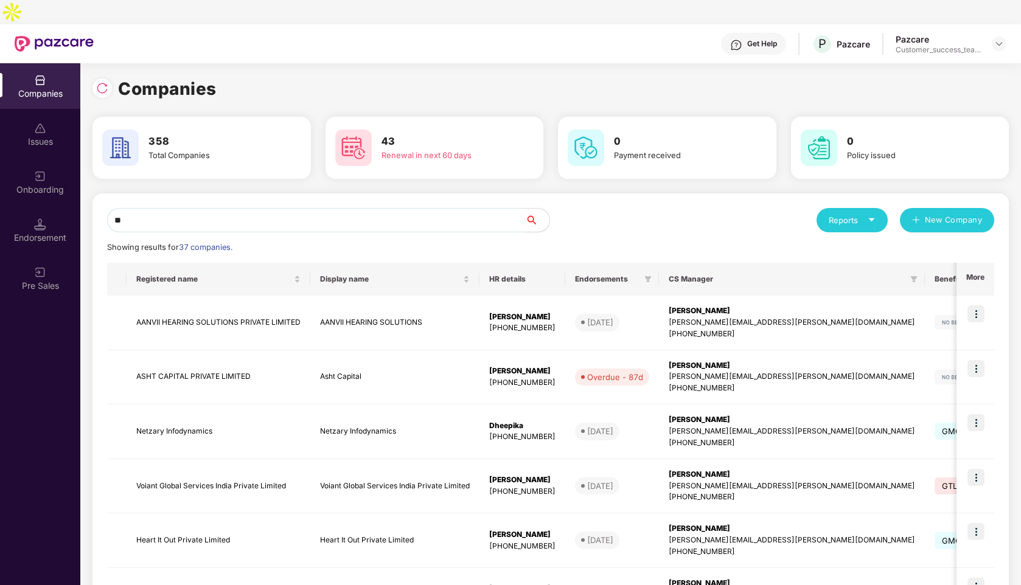
type input "*"
